Goal: Task Accomplishment & Management: Manage account settings

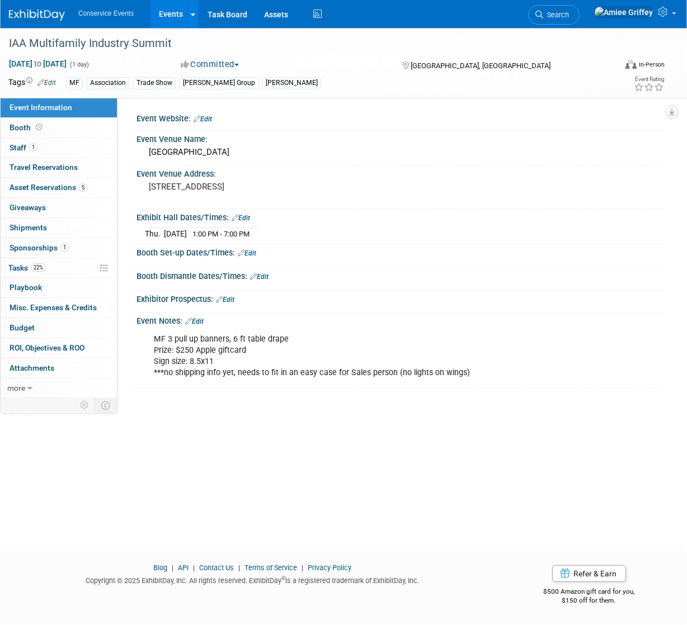
click at [163, 18] on link "Events" at bounding box center [170, 14] width 41 height 28
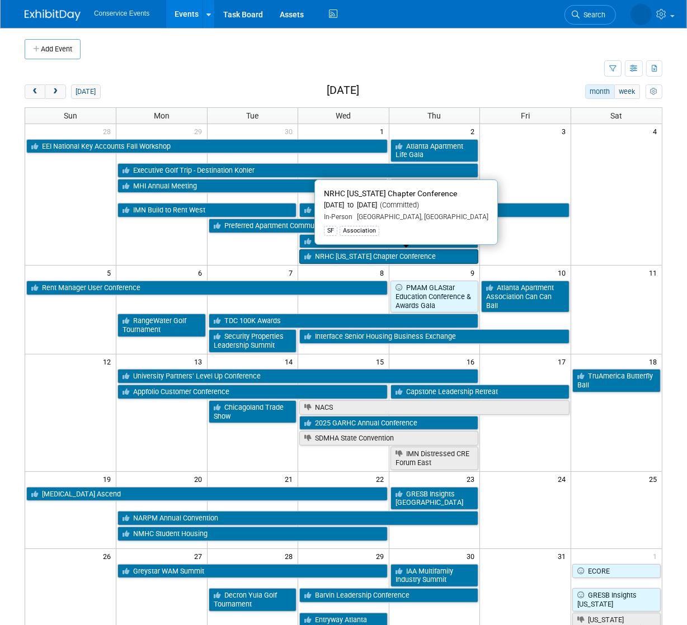
click at [383, 255] on link "NRHC [US_STATE] Chapter Conference" at bounding box center [388, 257] width 179 height 15
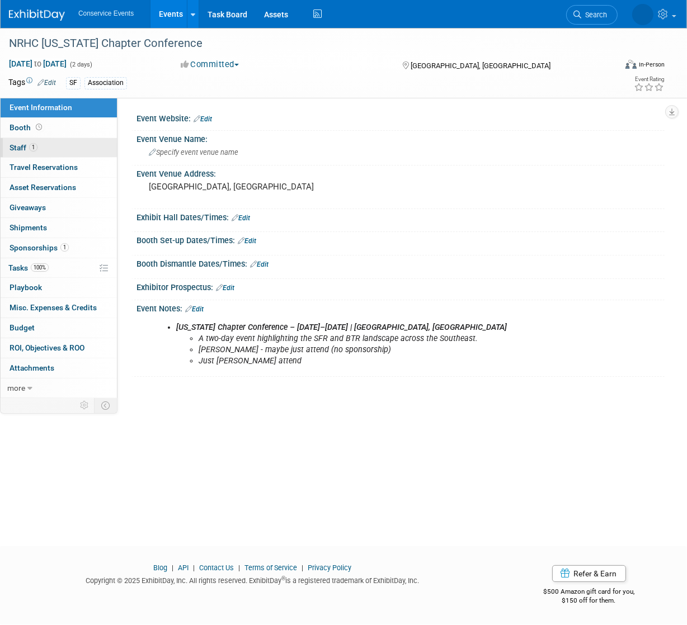
click at [36, 151] on span "Staff 1" at bounding box center [24, 147] width 28 height 9
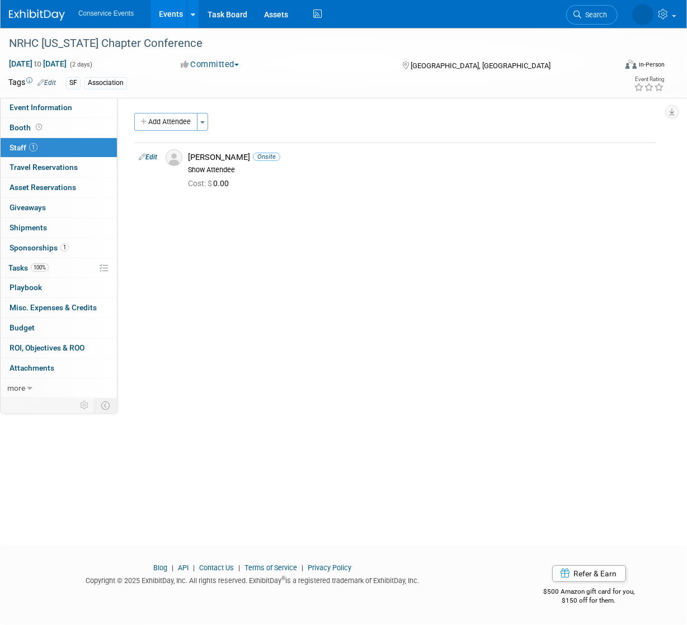
click at [168, 116] on button "Add Attendee" at bounding box center [165, 122] width 63 height 18
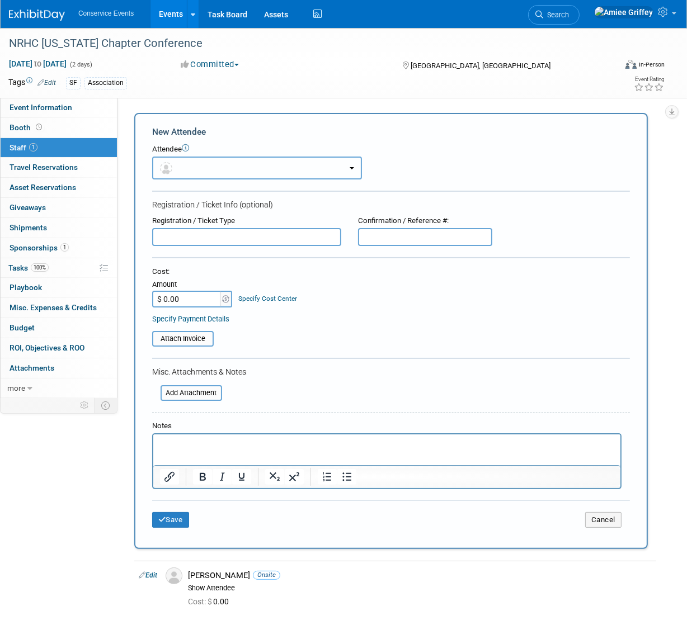
click at [209, 162] on button "button" at bounding box center [257, 168] width 210 height 23
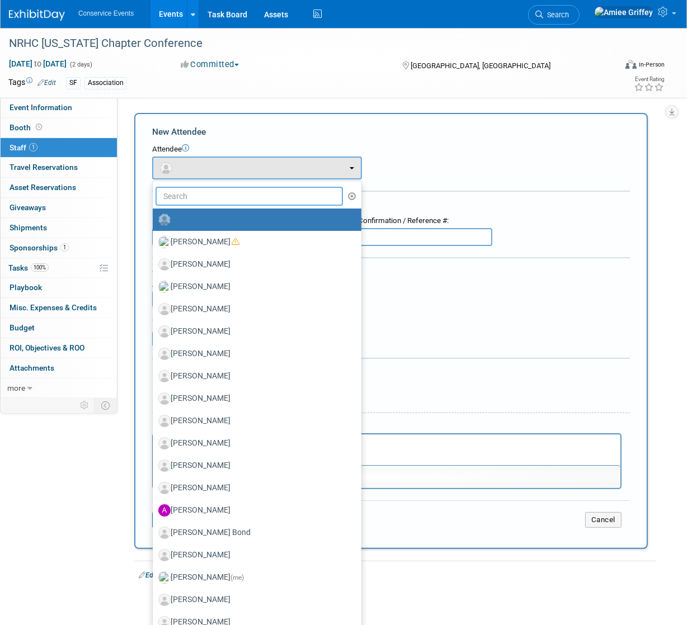
click at [199, 194] on input "text" at bounding box center [249, 196] width 187 height 19
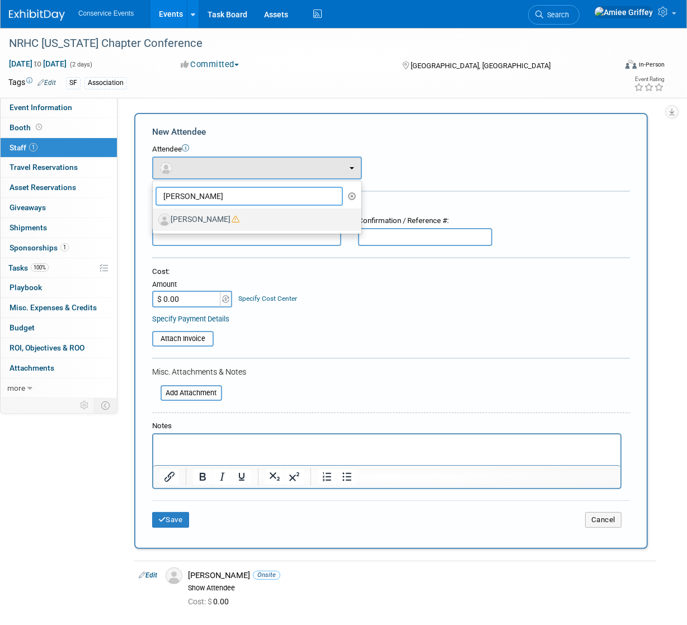
type input "zach"
click at [247, 216] on label "[PERSON_NAME]" at bounding box center [254, 220] width 192 height 18
click at [154, 216] on input "[PERSON_NAME]" at bounding box center [150, 218] width 7 height 7
select select "f3b7bc9b-f3f1-4f93-a793-f3904661ca06"
select select "4"
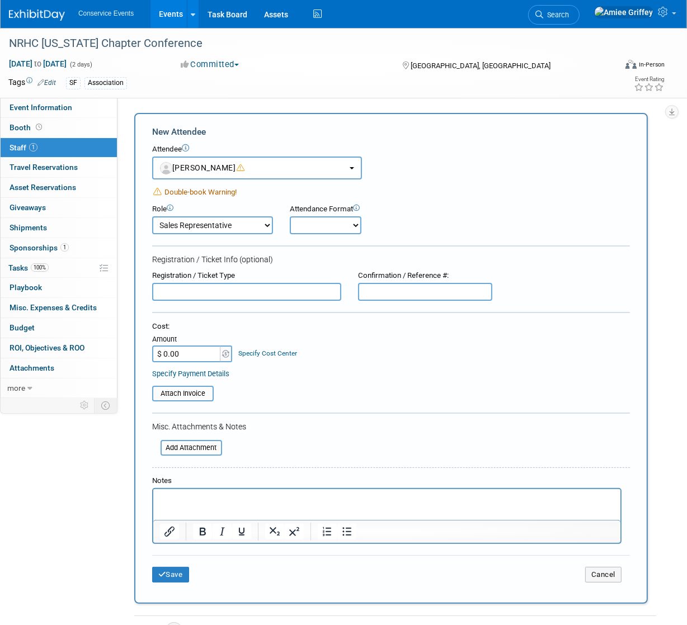
click at [323, 225] on select "Onsite Remote" at bounding box center [326, 226] width 72 height 18
select select "1"
click at [290, 217] on select "Onsite Remote" at bounding box center [326, 226] width 72 height 18
click at [172, 570] on button "Save" at bounding box center [170, 575] width 37 height 16
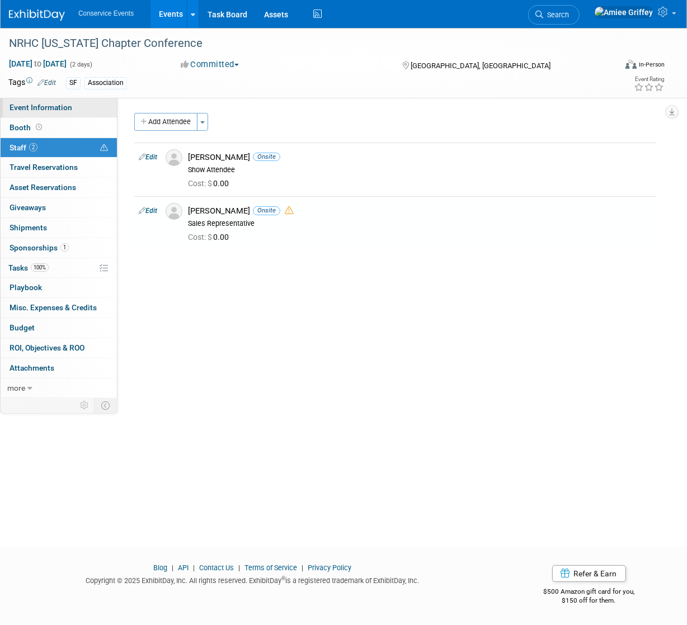
click at [62, 104] on span "Event Information" at bounding box center [41, 107] width 63 height 9
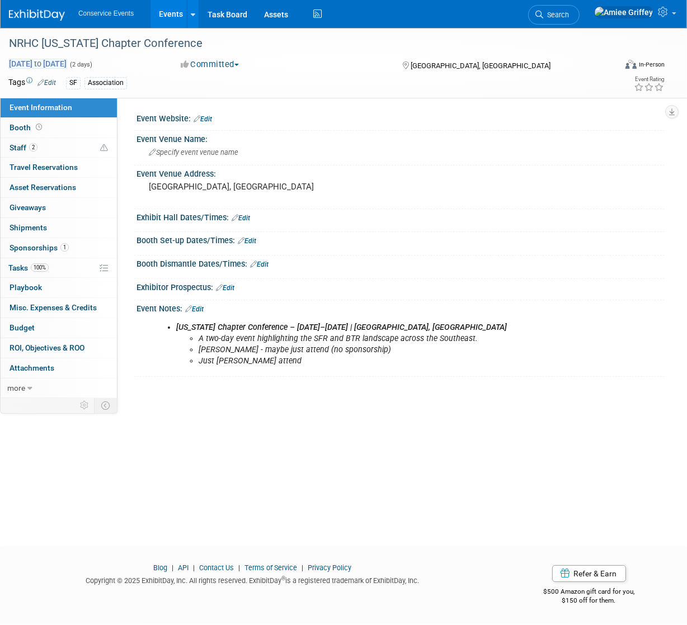
click at [67, 62] on span "Oct 1, 2025 to Oct 2, 2025" at bounding box center [37, 64] width 59 height 10
select select "9"
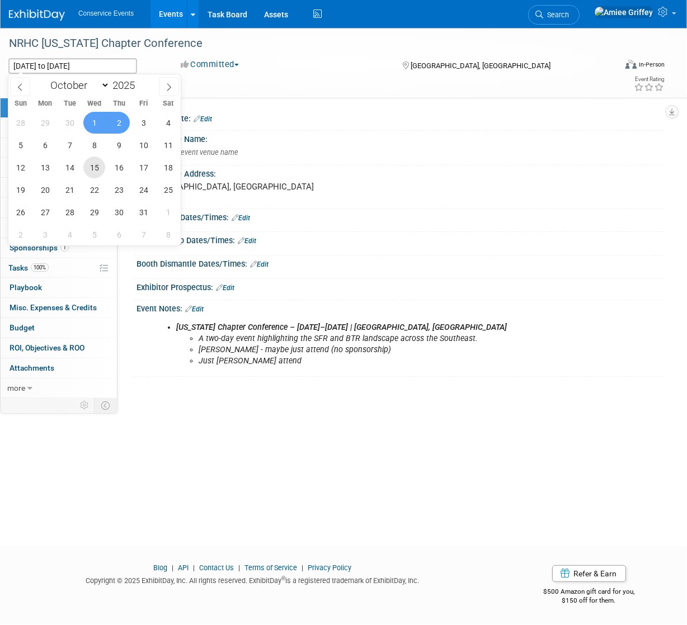
click at [95, 167] on span "15" at bounding box center [94, 168] width 22 height 22
type input "Oct 15, 2025"
click at [123, 167] on span "16" at bounding box center [119, 168] width 22 height 22
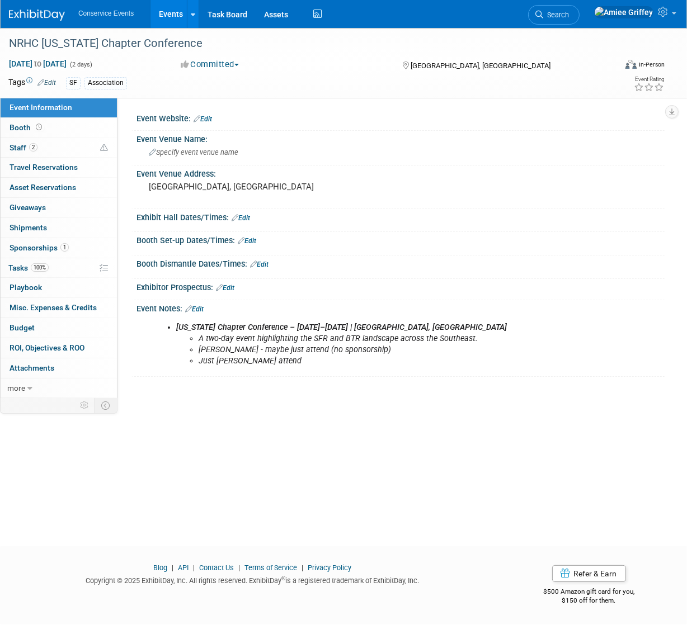
click at [158, 20] on link "Events" at bounding box center [170, 14] width 41 height 28
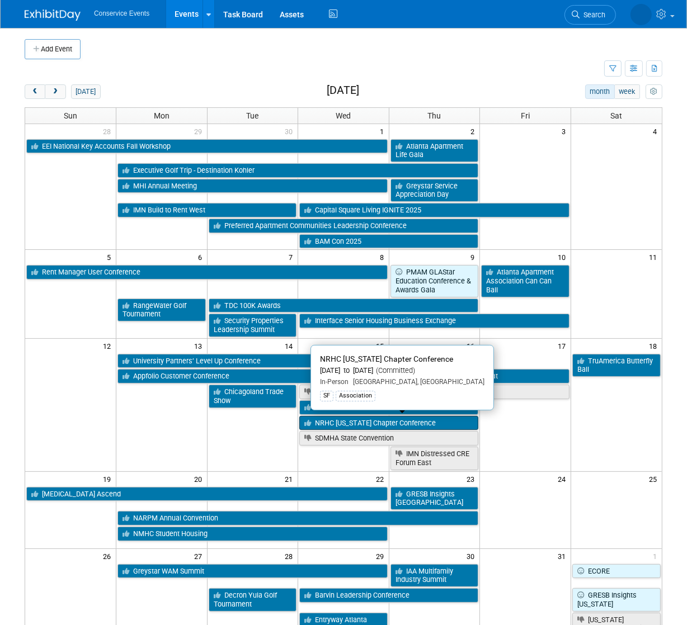
click at [364, 421] on link "NRHC Georgia Chapter Conference" at bounding box center [388, 423] width 179 height 15
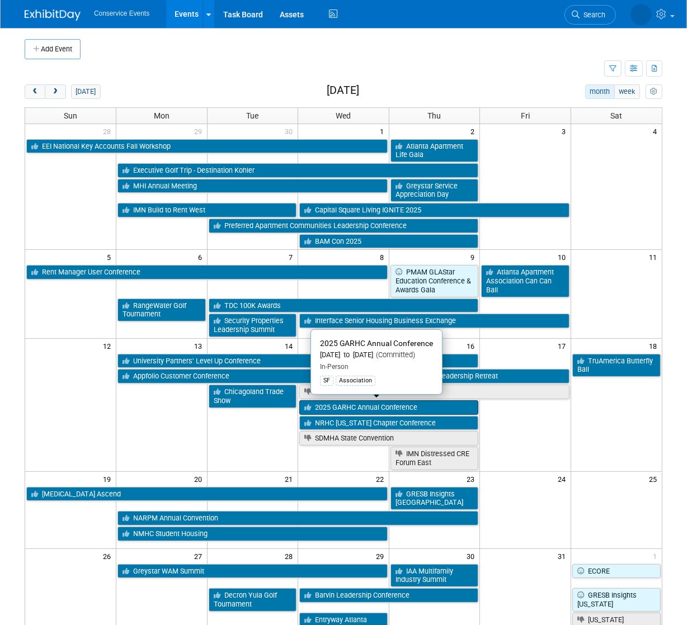
click at [347, 404] on link "2025 GARHC Annual Conference" at bounding box center [388, 408] width 179 height 15
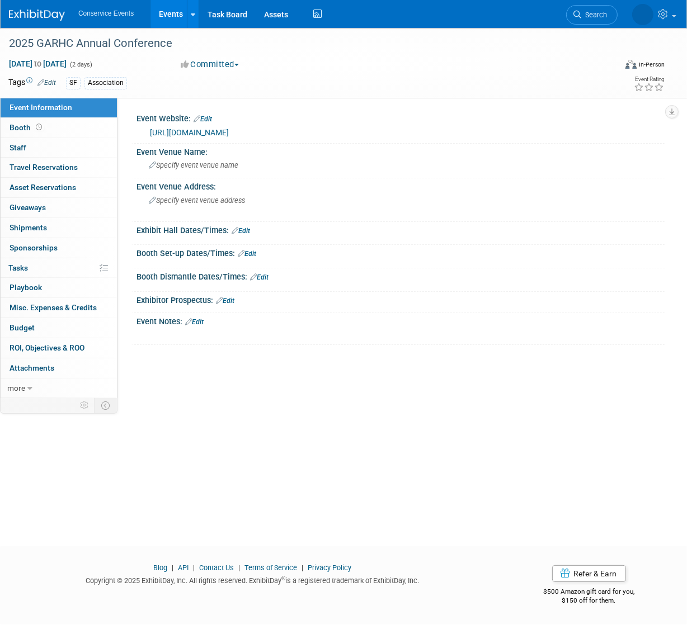
click at [166, 11] on link "Events" at bounding box center [170, 14] width 41 height 28
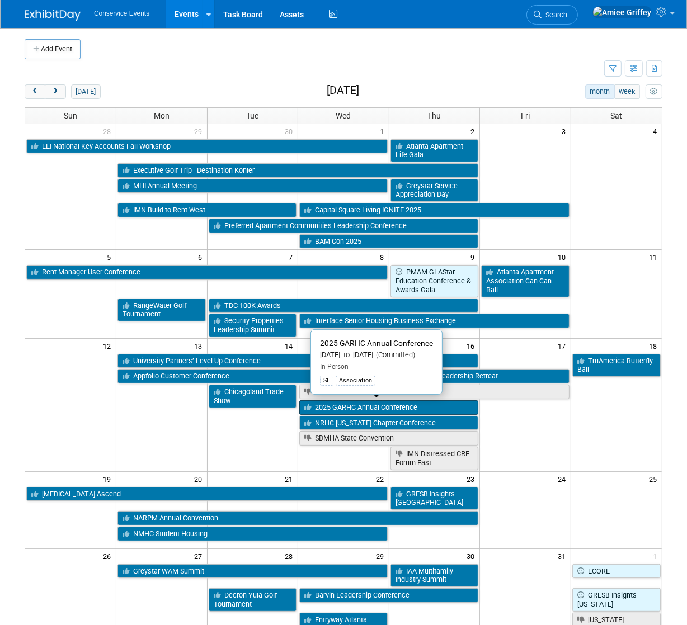
click at [412, 407] on link "2025 GARHC Annual Conference" at bounding box center [388, 408] width 179 height 15
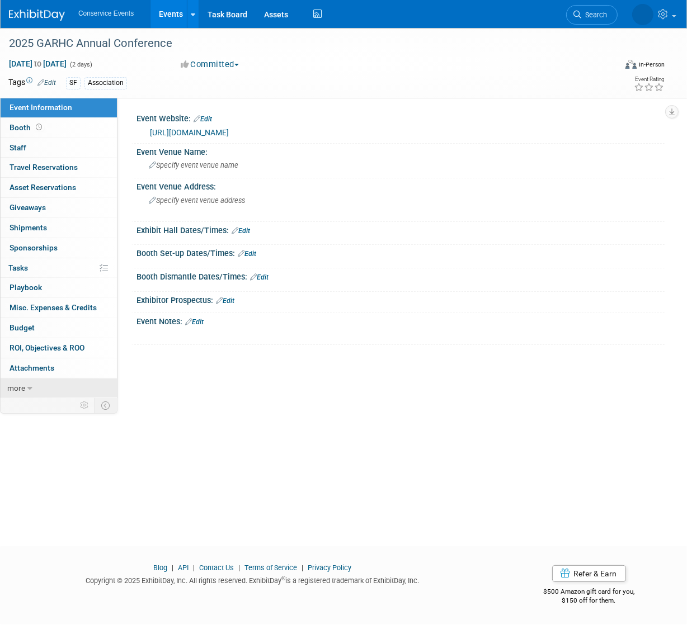
click at [30, 385] on icon at bounding box center [29, 389] width 5 height 8
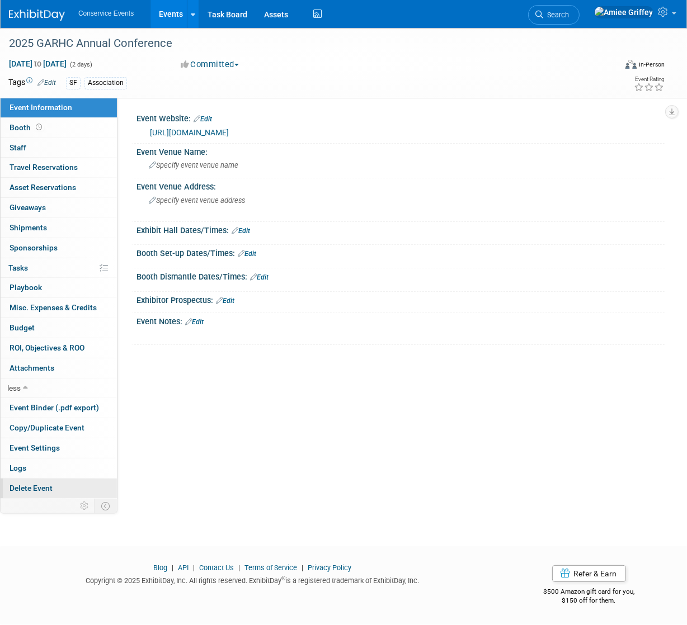
click at [43, 487] on span "Delete Event" at bounding box center [31, 488] width 43 height 9
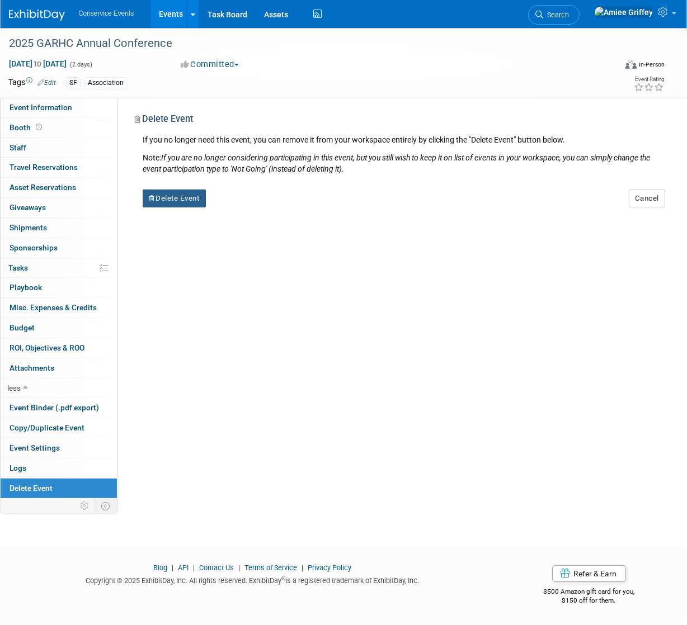
click at [181, 198] on button "Delete Event" at bounding box center [174, 199] width 63 height 18
click at [252, 209] on link "Yes" at bounding box center [245, 208] width 32 height 18
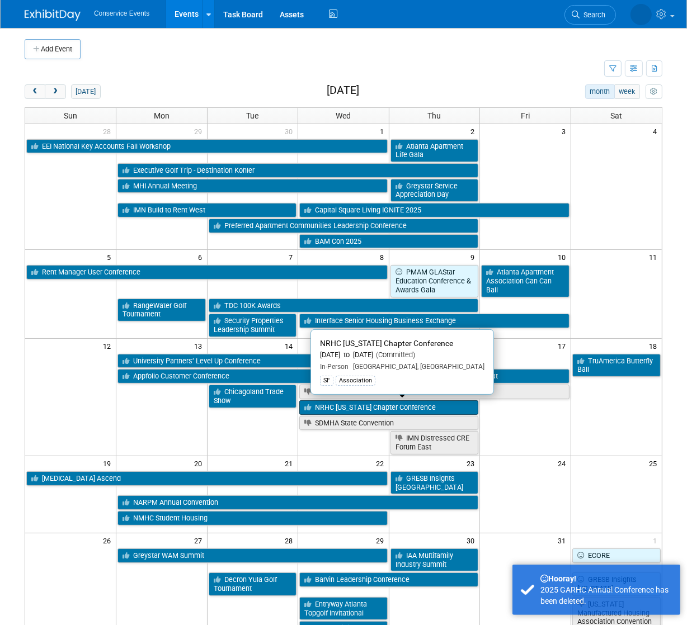
click at [421, 407] on link "NRHC [US_STATE] Chapter Conference" at bounding box center [388, 408] width 179 height 15
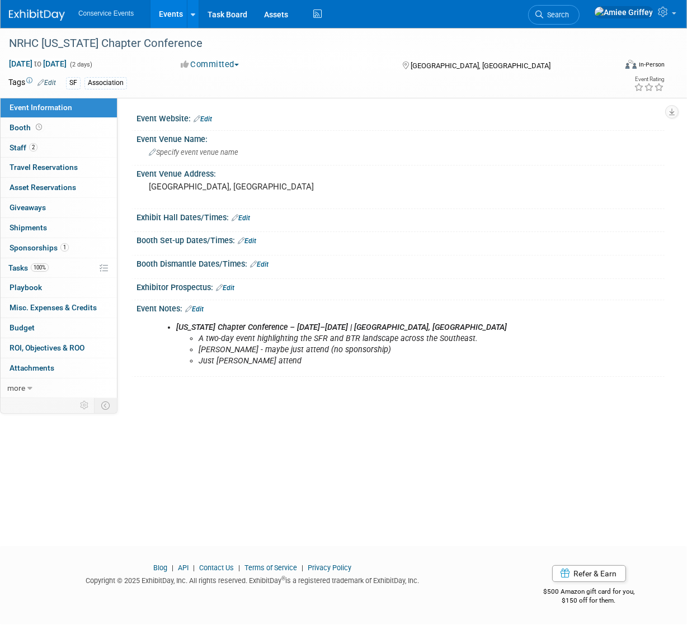
click at [209, 120] on link "Edit" at bounding box center [203, 119] width 18 height 8
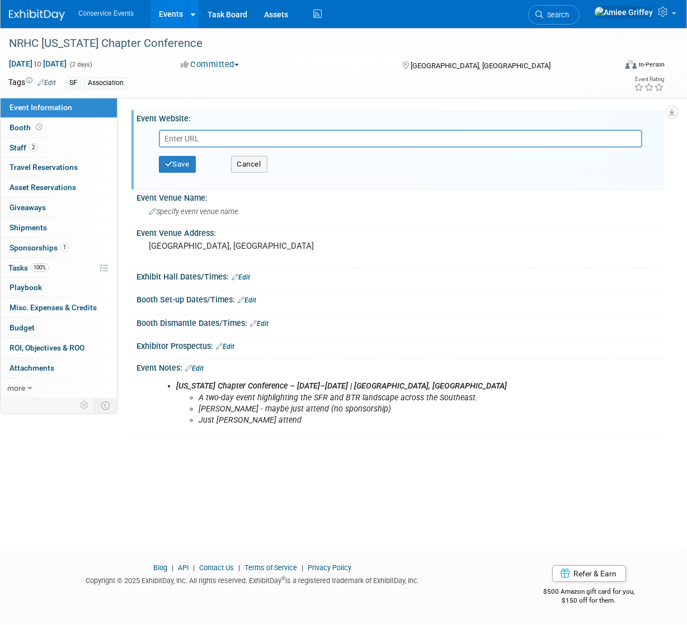
click at [208, 137] on input "text" at bounding box center [400, 139] width 483 height 18
type input "[URL][DOMAIN_NAME]"
click at [184, 166] on button "Save" at bounding box center [177, 164] width 37 height 17
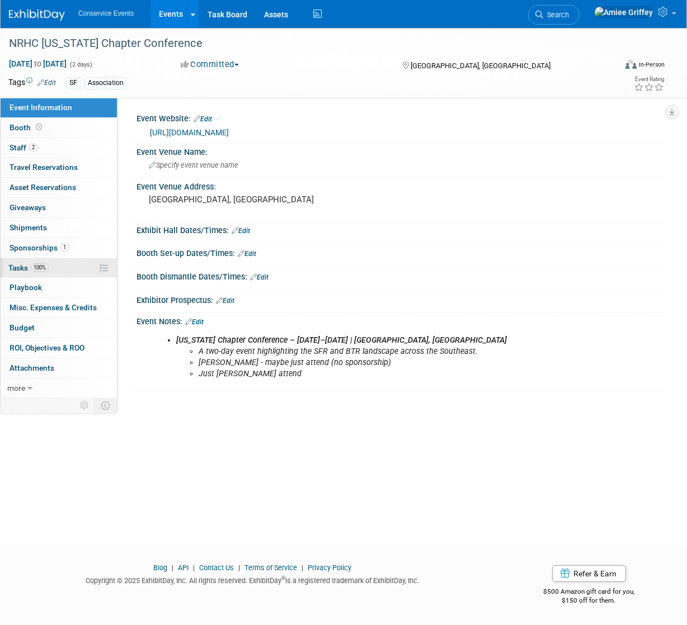
click at [60, 270] on link "100% Tasks 100%" at bounding box center [59, 268] width 116 height 20
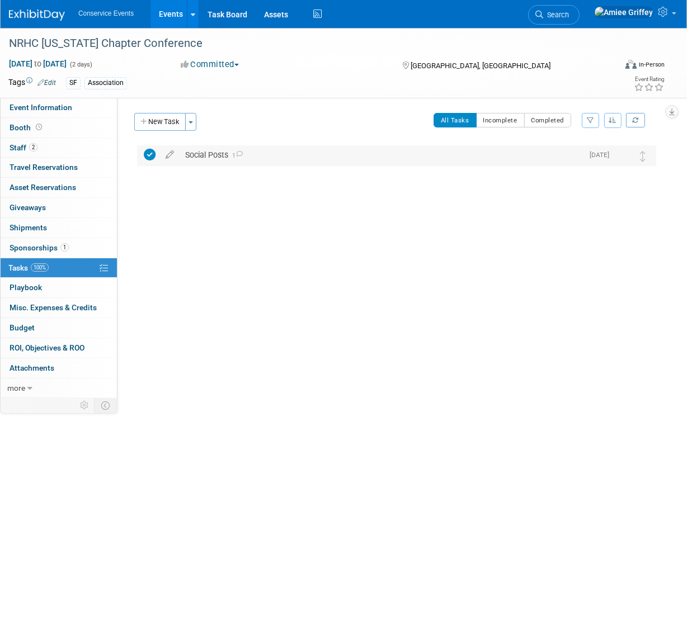
click at [205, 149] on div "Social Posts 1" at bounding box center [381, 154] width 403 height 19
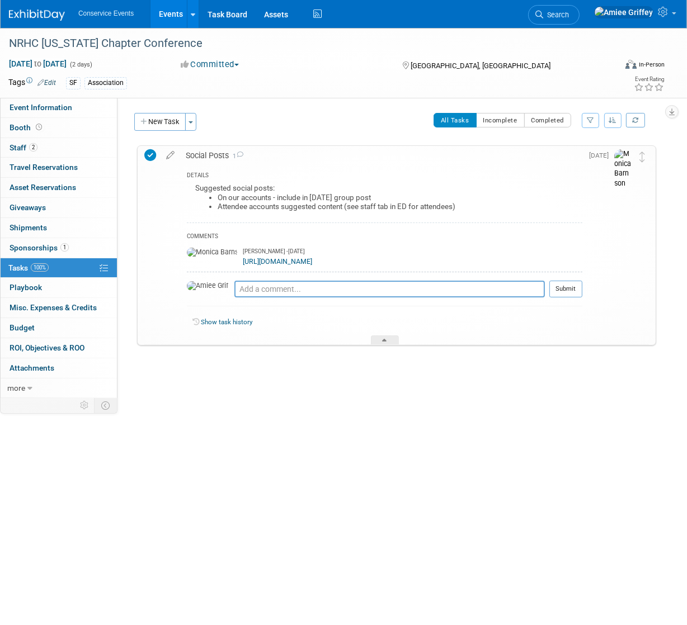
click at [282, 261] on link "[URL][DOMAIN_NAME]" at bounding box center [277, 262] width 69 height 8
click at [171, 154] on icon at bounding box center [171, 153] width 20 height 14
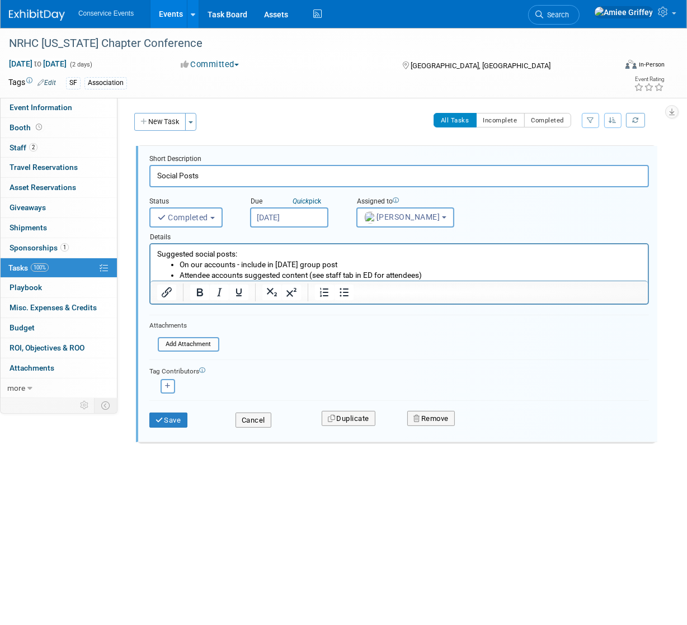
click at [294, 215] on input "[DATE]" at bounding box center [289, 218] width 78 height 20
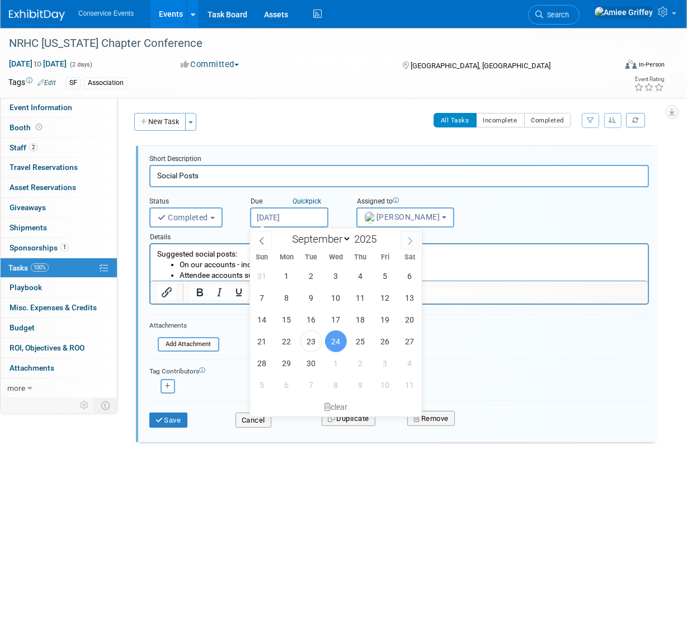
click at [409, 244] on icon at bounding box center [410, 241] width 8 height 8
select select "9"
click at [335, 291] on span "8" at bounding box center [336, 298] width 22 height 22
type input "[DATE]"
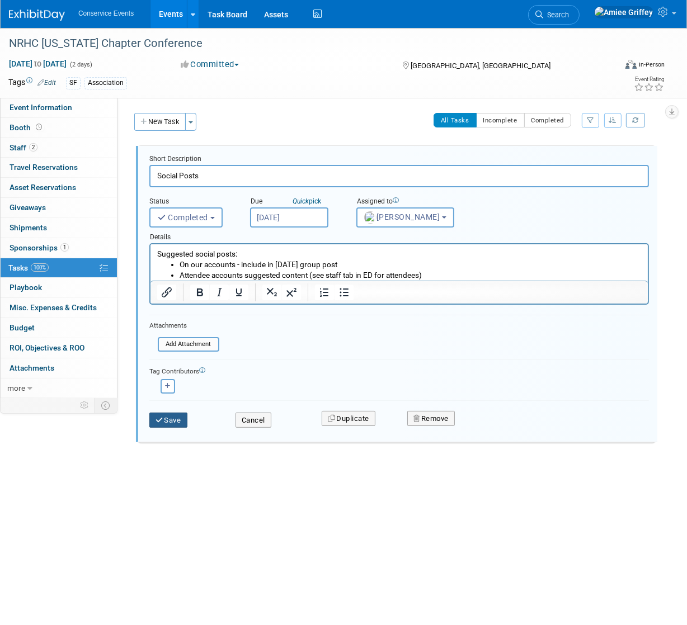
click at [172, 423] on button "Save" at bounding box center [168, 421] width 38 height 16
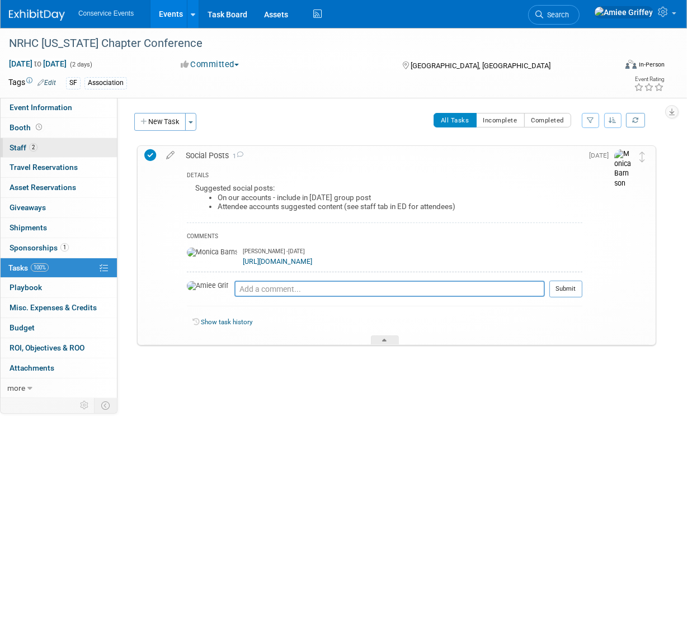
click at [49, 148] on link "2 Staff 2" at bounding box center [59, 148] width 116 height 20
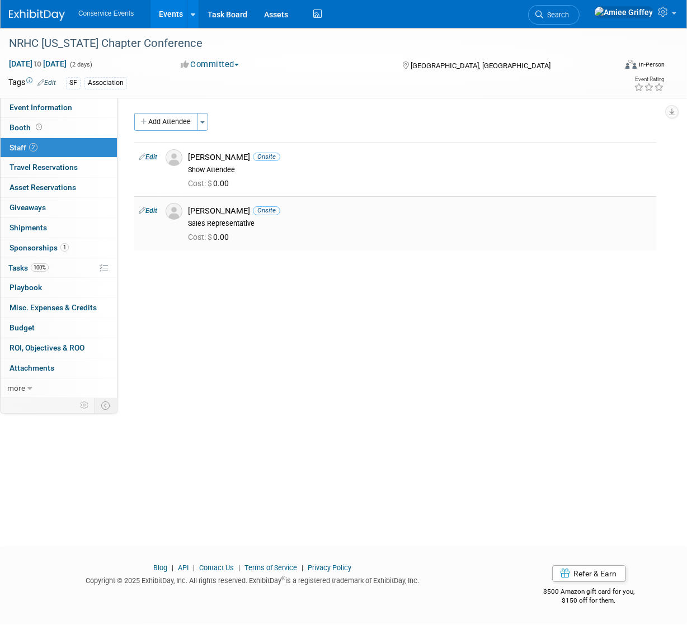
click at [150, 214] on link "Edit" at bounding box center [148, 211] width 18 height 8
select select "f3b7bc9b-f3f1-4f93-a793-f3904661ca06"
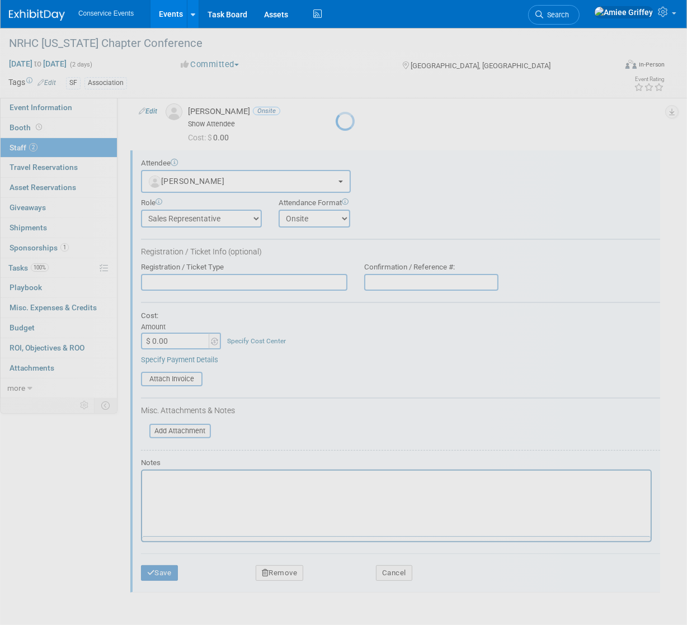
scroll to position [69, 0]
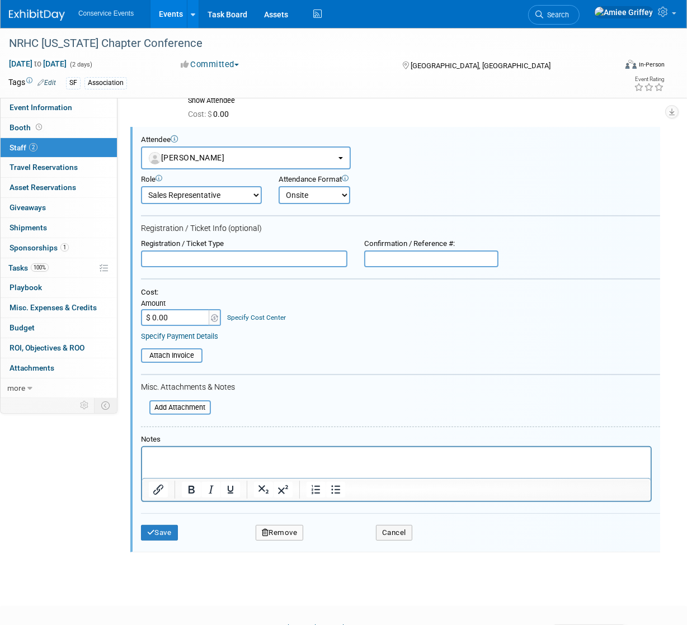
click at [225, 200] on select "Demonstrator Host Planner Presenter Sales Representative Set-up/Dismantle Crew …" at bounding box center [201, 195] width 121 height 18
select select "5"
click at [141, 186] on select "Demonstrator Host Planner Presenter Sales Representative Set-up/Dismantle Crew …" at bounding box center [201, 195] width 121 height 18
click at [163, 535] on button "Save" at bounding box center [159, 533] width 37 height 16
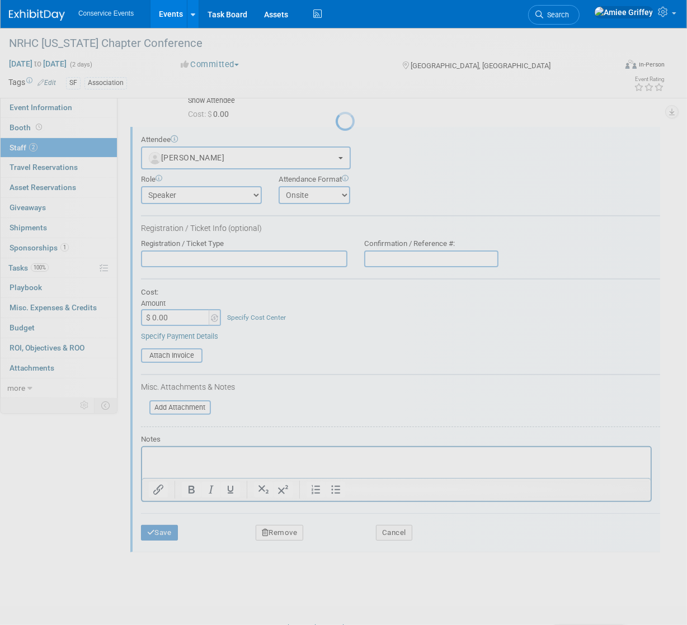
scroll to position [0, 0]
